Goal: Find specific page/section: Find specific page/section

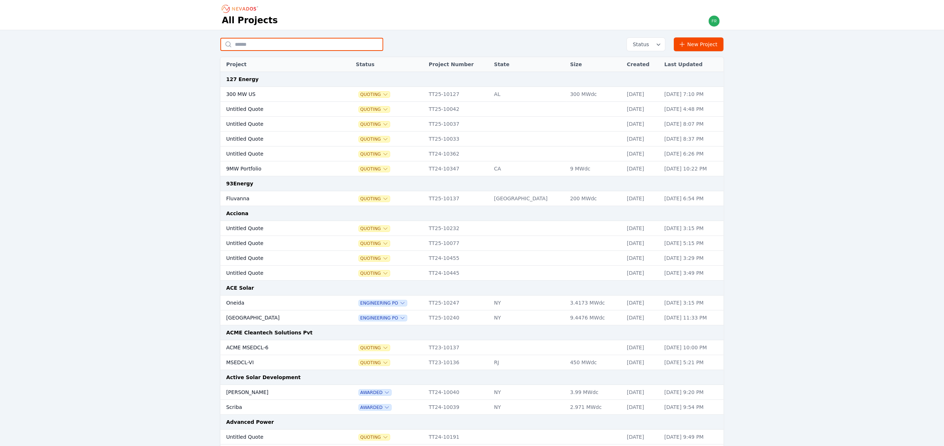
click at [294, 47] on input "text" at bounding box center [301, 44] width 163 height 13
type input "********"
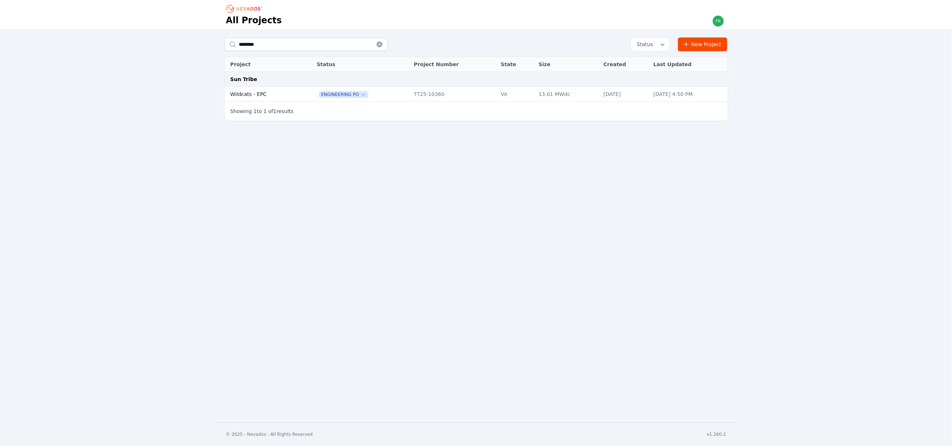
click at [378, 96] on div "Engineering PO" at bounding box center [362, 94] width 90 height 7
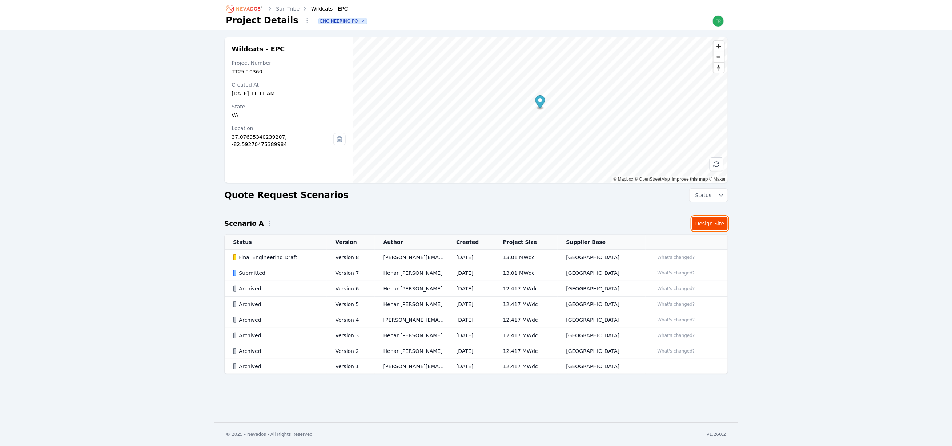
click at [724, 223] on link "Design Site" at bounding box center [710, 224] width 36 height 14
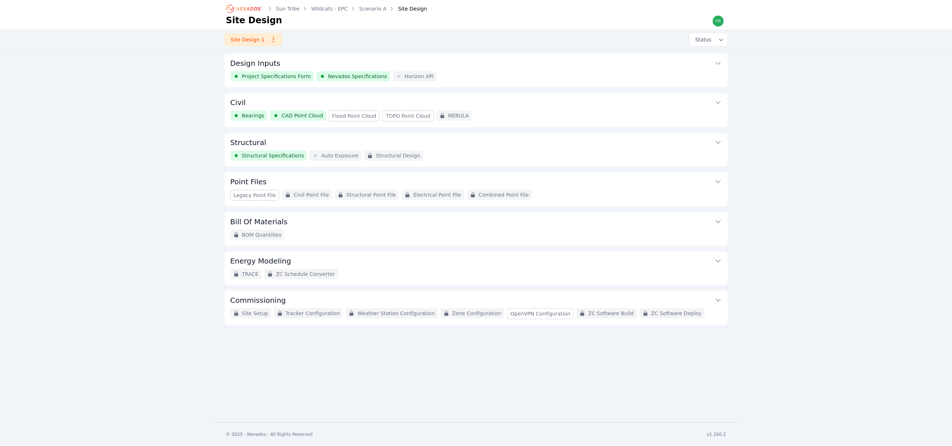
click at [444, 70] on button "Design Inputs" at bounding box center [475, 62] width 491 height 17
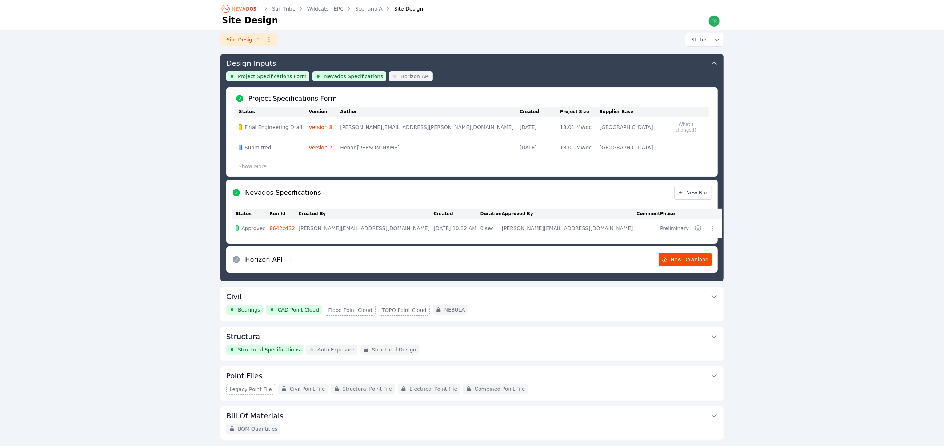
click at [500, 301] on button "Civil" at bounding box center [471, 295] width 491 height 17
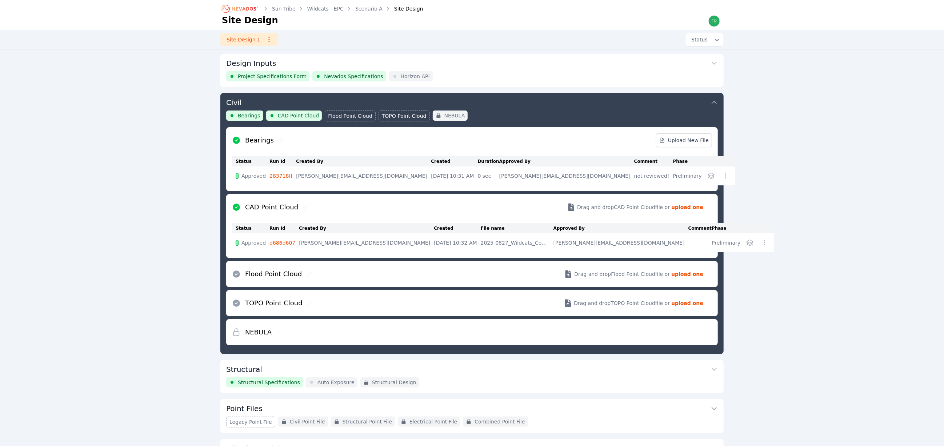
scroll to position [39, 0]
